Goal: Transaction & Acquisition: Obtain resource

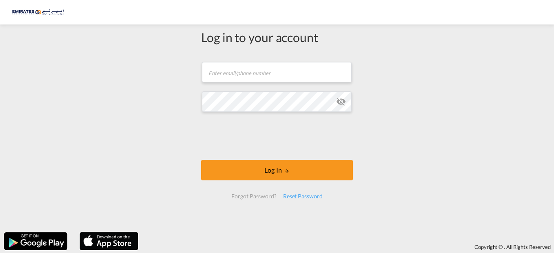
type input "[EMAIL_ADDRESS][DOMAIN_NAME]"
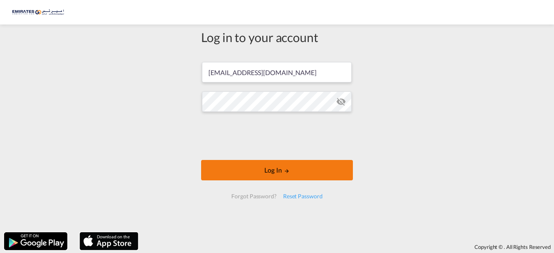
click at [280, 176] on button "Log In" at bounding box center [277, 170] width 152 height 20
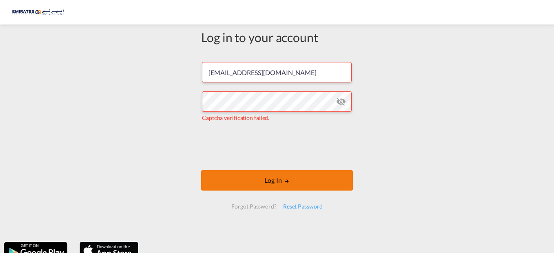
click at [269, 178] on button "Log In" at bounding box center [277, 180] width 152 height 20
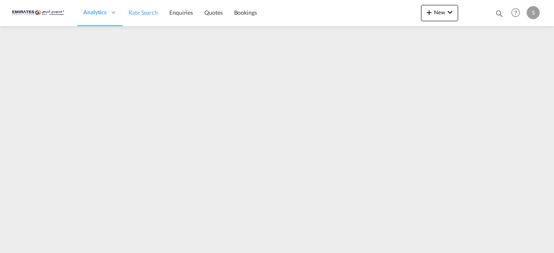
click at [144, 8] on link "Rate Search" at bounding box center [143, 13] width 41 height 27
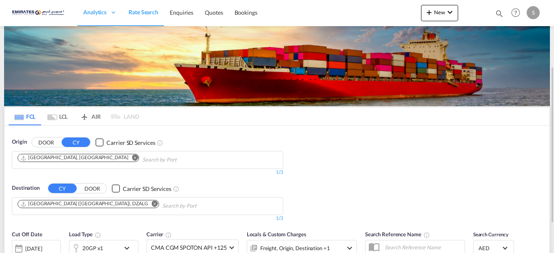
scroll to position [41, 0]
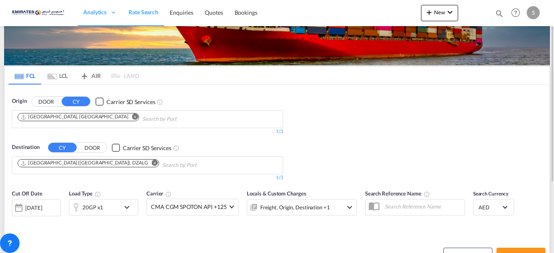
click at [152, 164] on md-icon "Remove" at bounding box center [155, 163] width 6 height 6
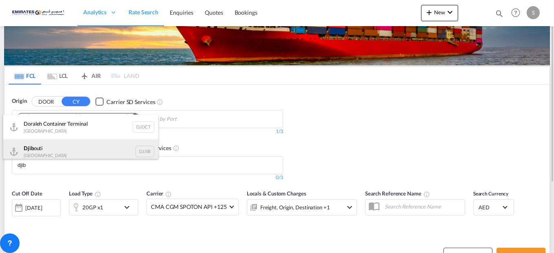
type input "djib"
click at [56, 150] on div "Djib outi [GEOGRAPHIC_DATA] DJJIB" at bounding box center [80, 151] width 155 height 24
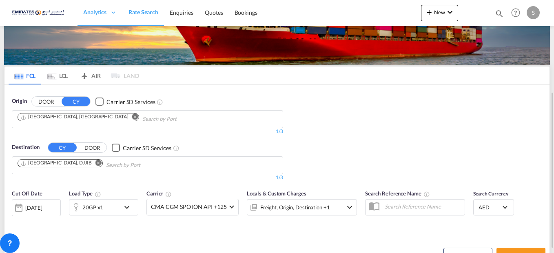
scroll to position [122, 0]
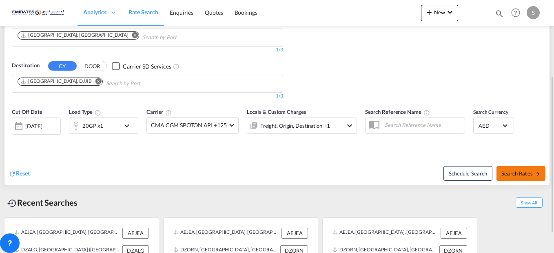
click at [513, 168] on button "Search Rates" at bounding box center [521, 173] width 49 height 15
type input "AEJEA to DJJIB / [DATE]"
